Goal: Check status

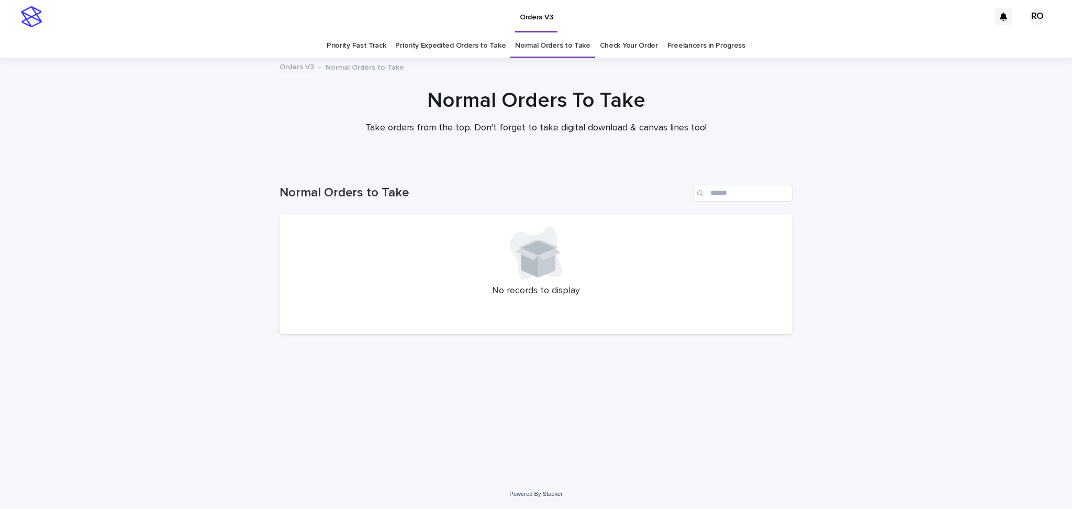
click at [612, 46] on link "Check Your Order" at bounding box center [629, 45] width 58 height 25
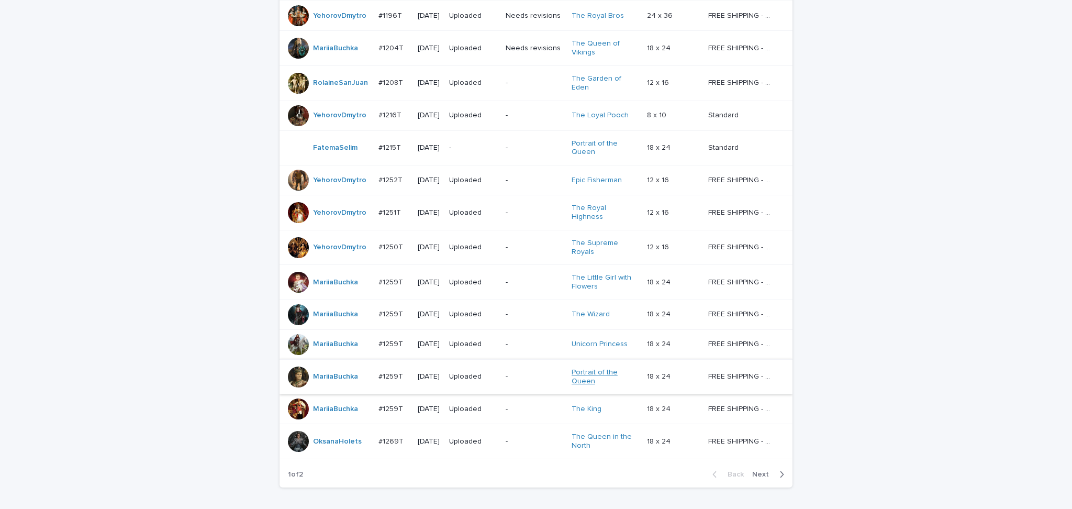
scroll to position [767, 0]
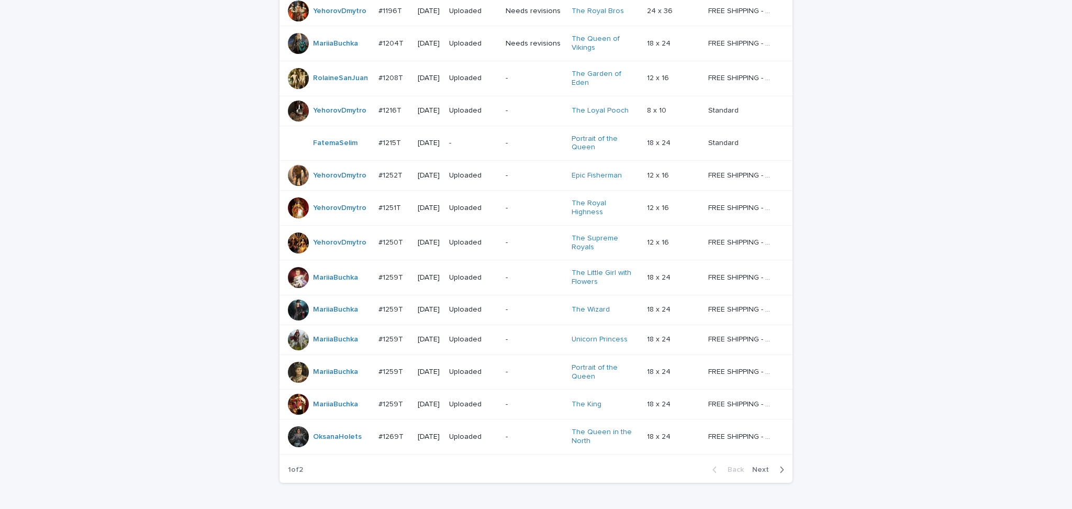
click at [754, 466] on span "Next" at bounding box center [763, 469] width 23 height 7
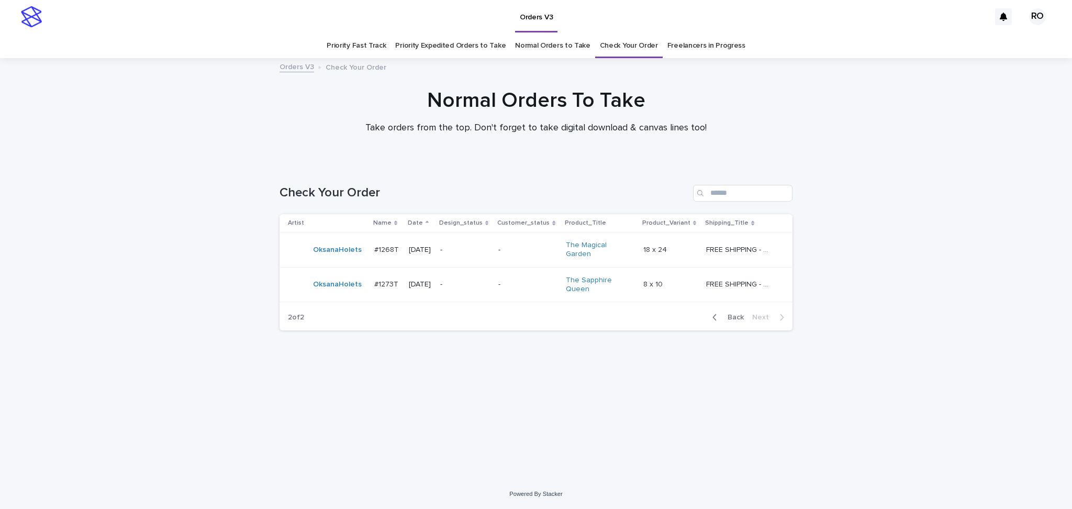
click at [735, 313] on span "Back" at bounding box center [732, 316] width 22 height 7
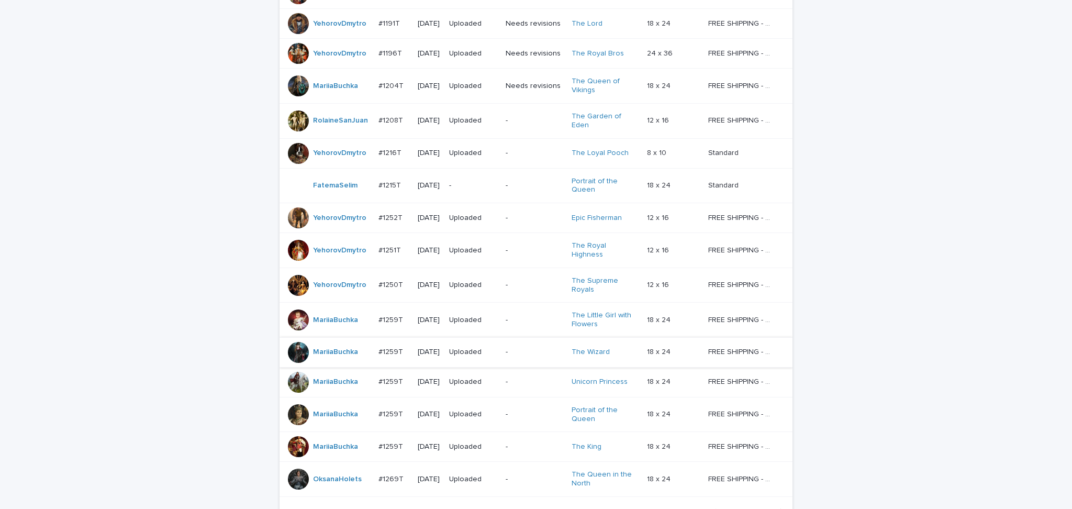
scroll to position [788, 0]
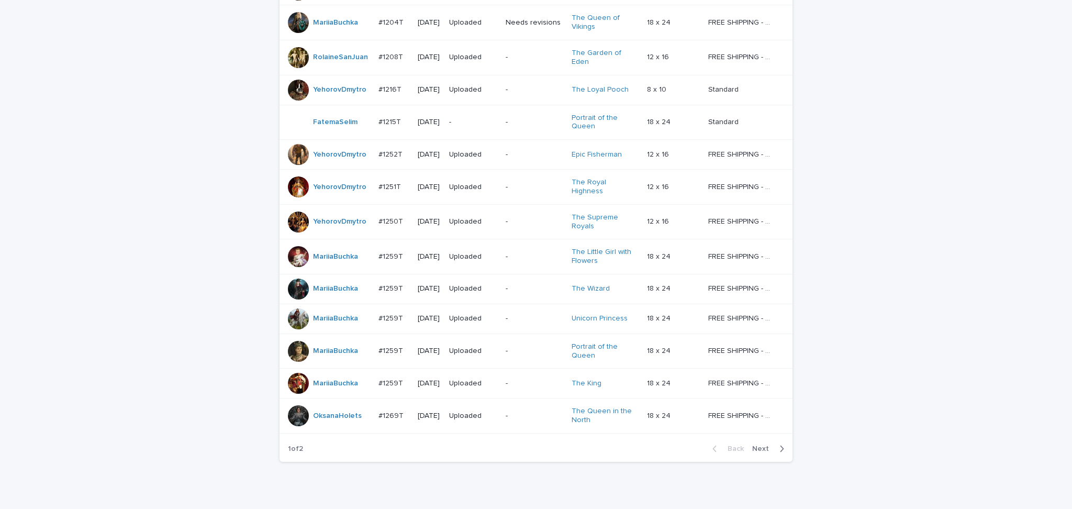
click at [752, 445] on span "Next" at bounding box center [763, 448] width 23 height 7
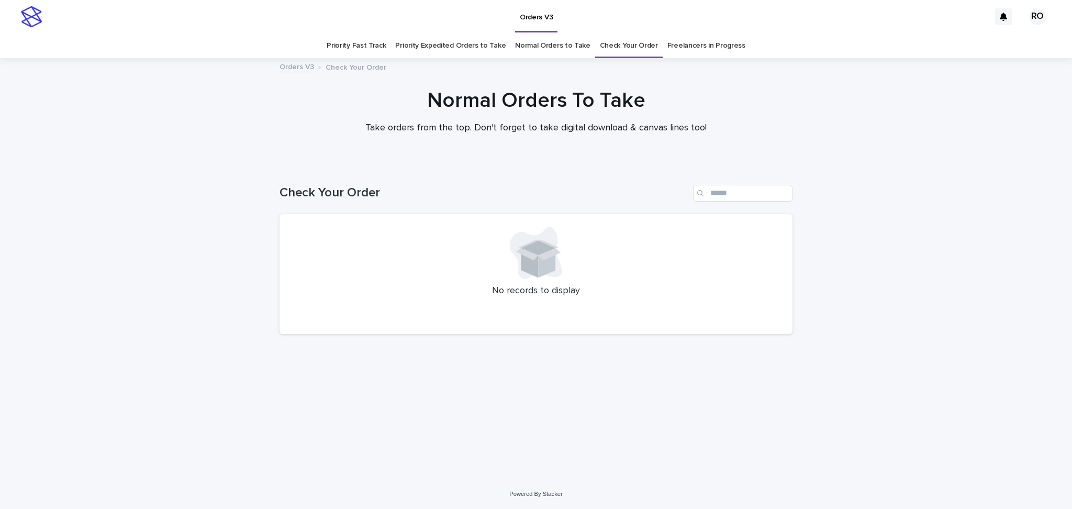
click at [614, 36] on link "Check Your Order" at bounding box center [629, 45] width 58 height 25
